Goal: Transaction & Acquisition: Purchase product/service

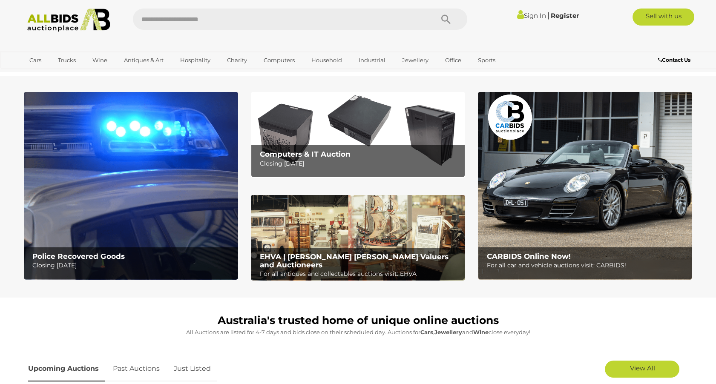
click at [0, 0] on link "View All Computers Auctions" at bounding box center [0, 0] width 0 height 0
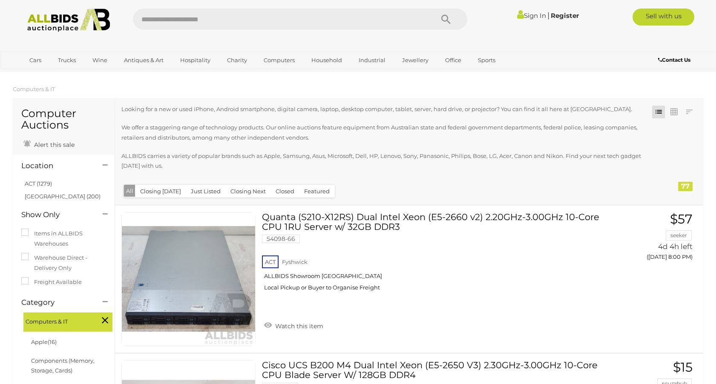
click at [41, 185] on link "ACT (1279)" at bounding box center [38, 183] width 27 height 7
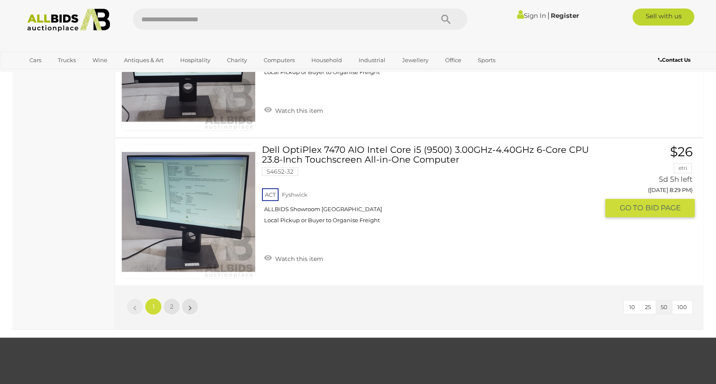
scroll to position [7476, 0]
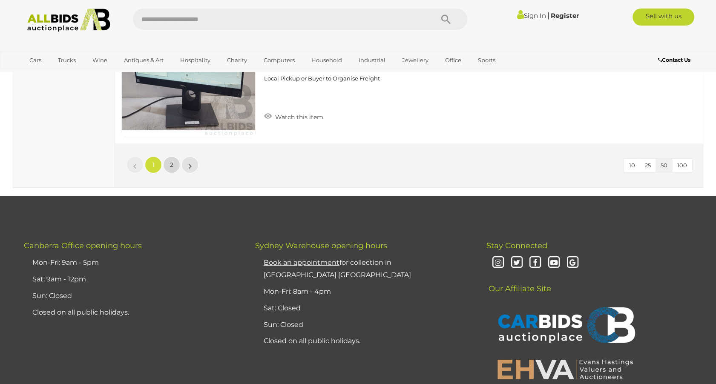
click at [173, 159] on link "2" at bounding box center [171, 164] width 17 height 17
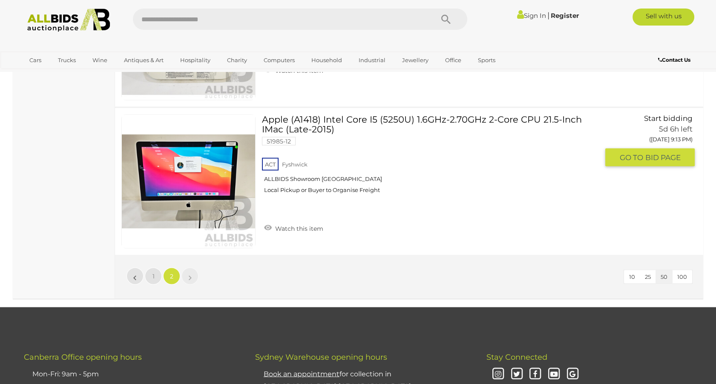
scroll to position [3242, 0]
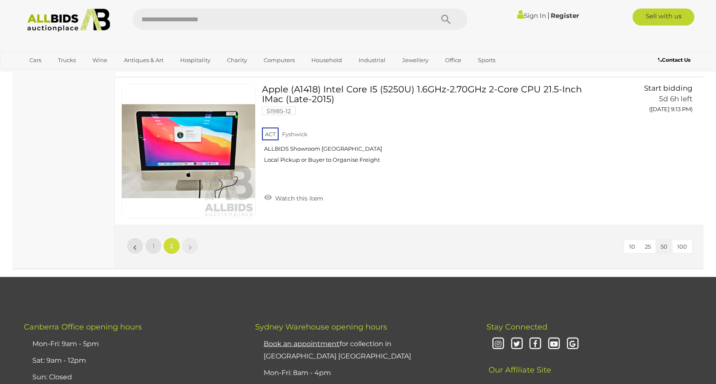
click at [0, 0] on link "Home Electronics & Entertainment" at bounding box center [0, 0] width 0 height 0
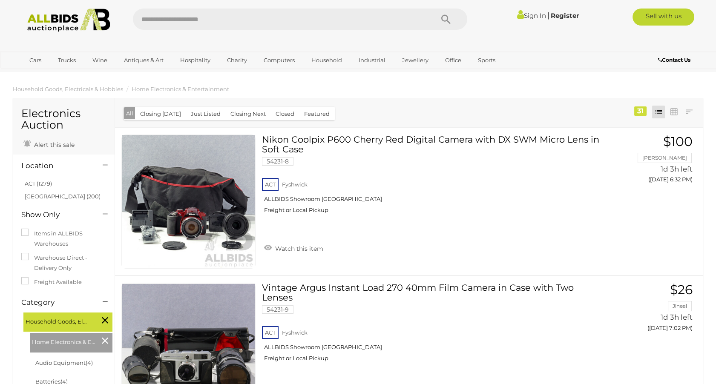
click at [0, 0] on link "View All Office Auctions" at bounding box center [0, 0] width 0 height 0
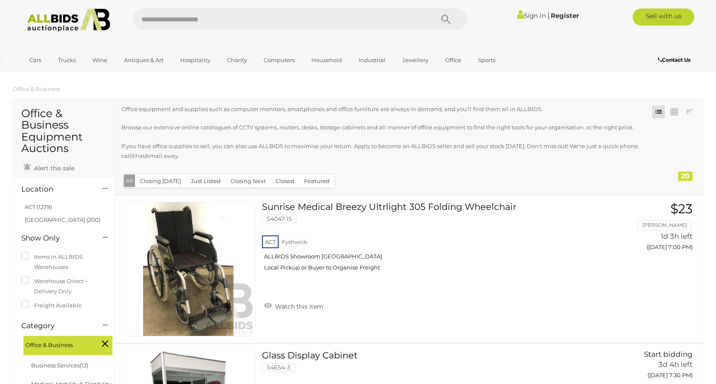
click at [35, 204] on link "ACT (1279)" at bounding box center [38, 207] width 27 height 7
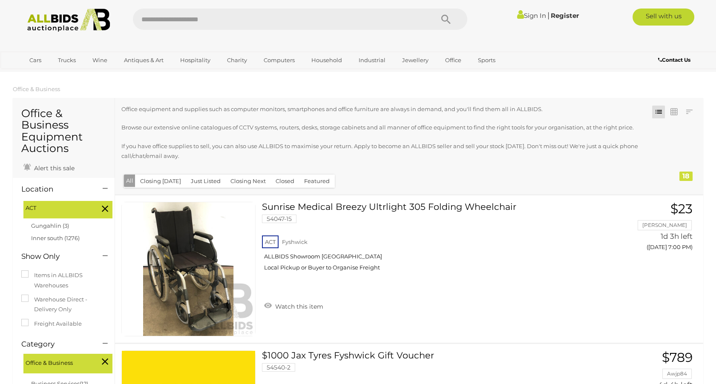
click at [0, 0] on link "View All Sydney Auctions" at bounding box center [0, 0] width 0 height 0
